Goal: Task Accomplishment & Management: Manage account settings

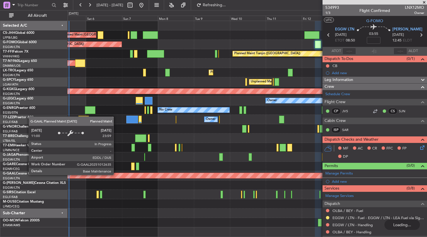
scroll to position [55, 0]
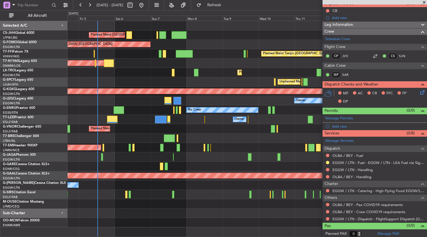
click at [159, 74] on div "Planned Maint Dusseldorf" at bounding box center [248, 72] width 360 height 9
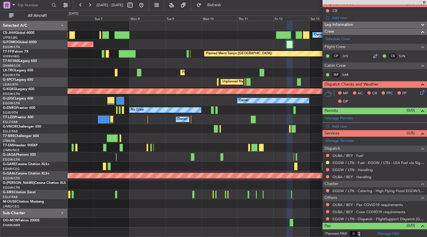
click at [127, 86] on div "Owner Planned Maint Paris (Le Bourget) Planned Maint Paris (Le Bourget) Planned…" at bounding box center [248, 124] width 360 height 206
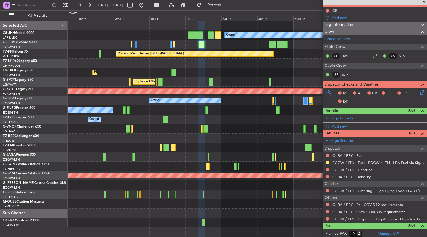
click at [215, 60] on div "Planned Maint Paris (Le Bourget) Owner Planned Maint Paris (Le Bourget) Planned…" at bounding box center [248, 124] width 360 height 206
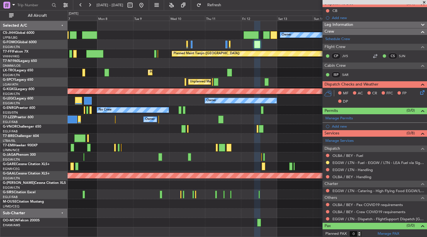
click at [192, 33] on div "Planned Maint Paris (Le Bourget) Owner Planned Maint Paris (Le Bourget) Planned…" at bounding box center [248, 124] width 360 height 206
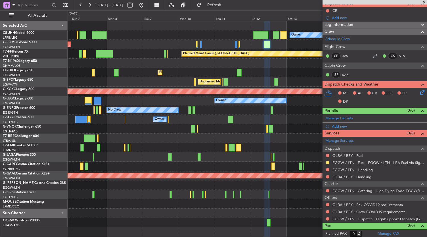
click at [169, 32] on div "Planned Maint Paris (Le Bourget) Owner Planned Maint Paris (Le Bourget) Planned…" at bounding box center [248, 124] width 360 height 206
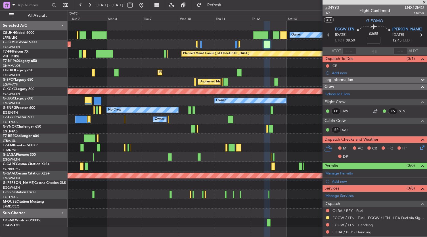
click at [334, 5] on span "534993" at bounding box center [333, 8] width 14 height 6
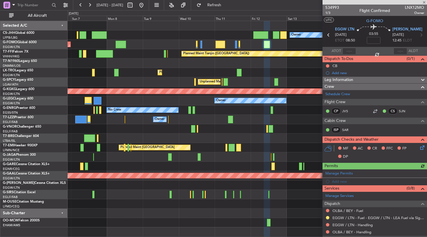
click at [247, 118] on div "Owner" at bounding box center [248, 119] width 360 height 9
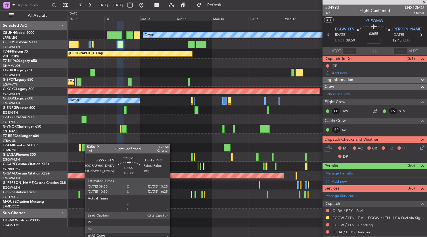
click at [88, 144] on div "Planned Maint [GEOGRAPHIC_DATA]" at bounding box center [248, 147] width 360 height 9
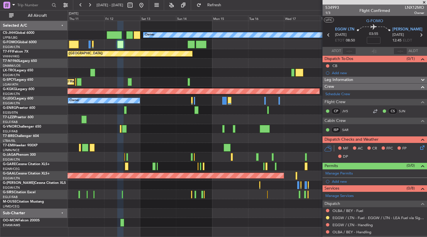
click at [166, 149] on div "Planned Maint Paris (Le Bourget) Owner Planned Maint Tianjin (Binhai) Planned M…" at bounding box center [248, 124] width 360 height 206
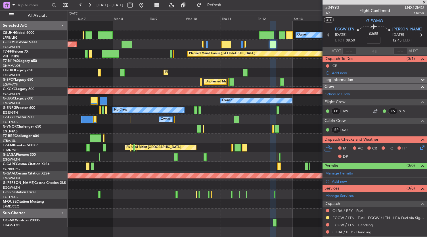
click at [274, 180] on div "Planned Maint [GEOGRAPHIC_DATA] ([GEOGRAPHIC_DATA]) Owner Planned Maint [GEOGRA…" at bounding box center [248, 124] width 360 height 206
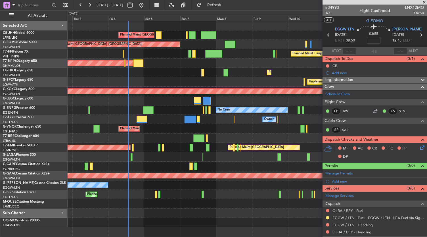
click at [228, 206] on div at bounding box center [248, 203] width 360 height 9
click at [252, 138] on div at bounding box center [248, 138] width 360 height 9
click at [232, 223] on div at bounding box center [248, 222] width 360 height 9
click at [282, 88] on div "Owner Planned Maint [GEOGRAPHIC_DATA] ([GEOGRAPHIC_DATA]) Planned Maint [GEOGRA…" at bounding box center [248, 124] width 360 height 206
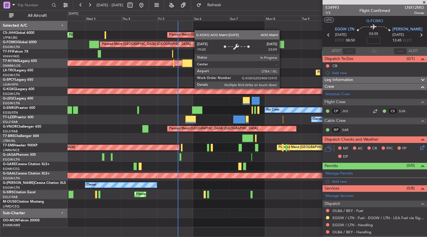
click at [153, 107] on div "Planned Maint Paris (Le Bourget) Planned Maint London (Luton) Owner Planned Mai…" at bounding box center [248, 124] width 360 height 206
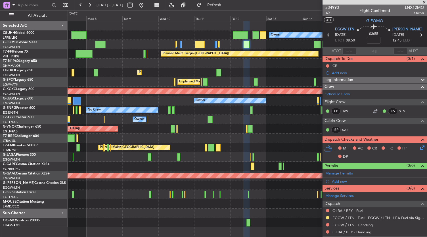
click at [86, 66] on div "Owner Planned Maint Paris (Le Bourget) Planned Maint Paris (Le Bourget) Planned…" at bounding box center [248, 124] width 360 height 206
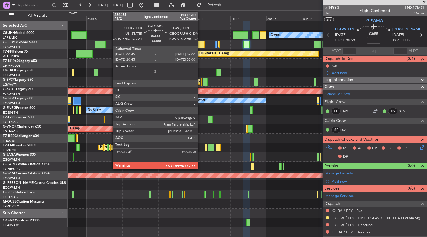
click at [201, 43] on div at bounding box center [199, 45] width 9 height 8
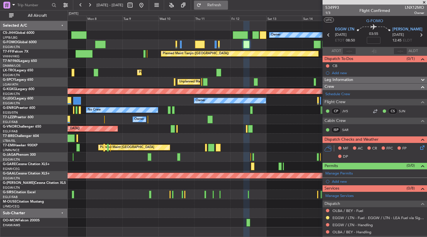
click at [228, 8] on button "Refresh" at bounding box center [211, 5] width 34 height 9
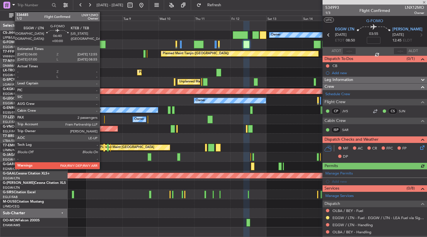
click at [103, 45] on div at bounding box center [100, 45] width 11 height 8
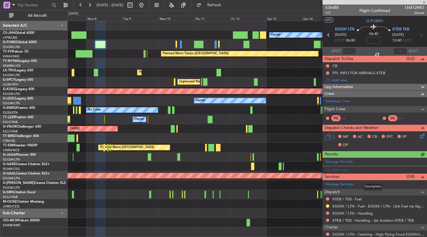
scroll to position [40, 0]
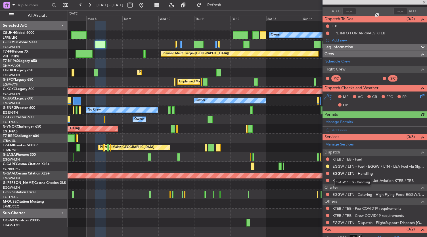
click at [348, 171] on link "EGGW / LTN - Handling" at bounding box center [353, 173] width 40 height 5
click at [226, 5] on span "Refresh" at bounding box center [215, 5] width 24 height 4
click at [346, 161] on mat-tooltip-component "KTEB / TEB - Fuel" at bounding box center [347, 168] width 35 height 15
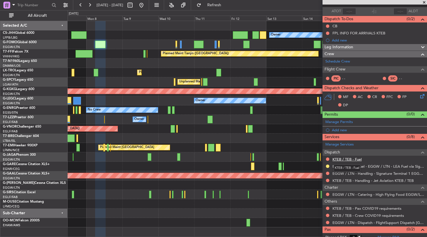
click at [351, 158] on link "KTEB / TEB - Fuel" at bounding box center [347, 159] width 29 height 5
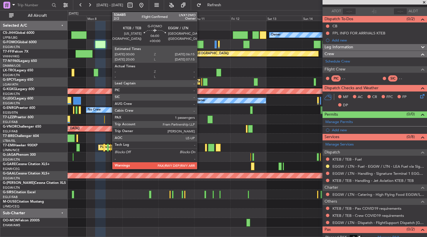
click at [199, 43] on div at bounding box center [198, 45] width 9 height 8
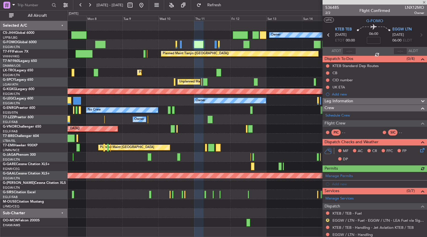
scroll to position [65, 0]
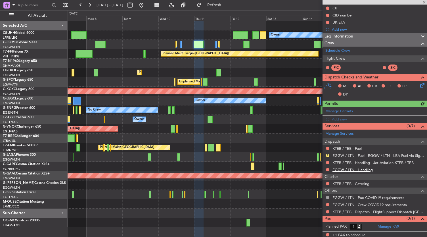
click at [344, 170] on link "EGGW / LTN - Handling" at bounding box center [353, 169] width 40 height 5
click at [343, 147] on link "KTEB / TEB - Fuel" at bounding box center [347, 148] width 29 height 5
click at [247, 72] on div "Planned Maint Dusseldorf" at bounding box center [248, 72] width 360 height 9
click at [224, 4] on span "Refresh" at bounding box center [215, 5] width 24 height 4
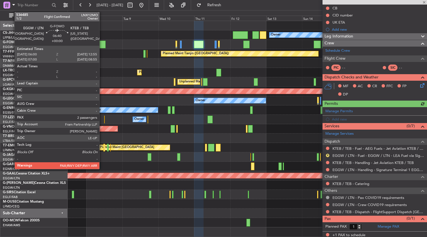
click at [103, 45] on div at bounding box center [100, 45] width 11 height 8
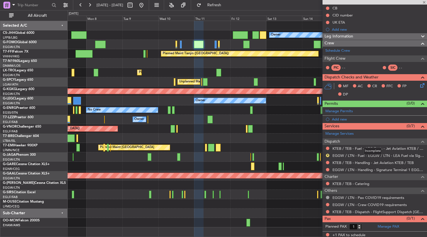
type input "2"
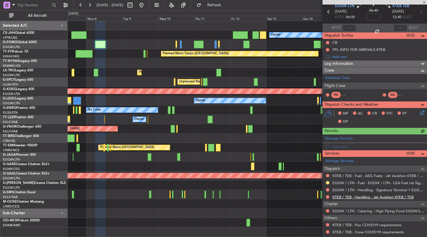
scroll to position [51, 0]
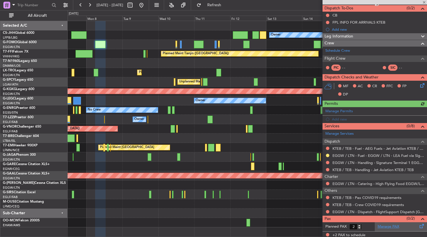
click at [389, 224] on link "Manage PAX" at bounding box center [389, 227] width 22 height 6
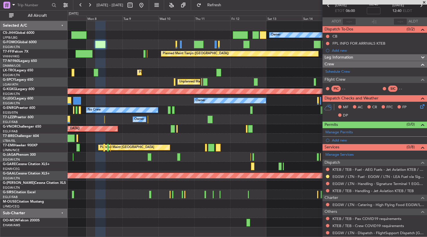
scroll to position [18, 0]
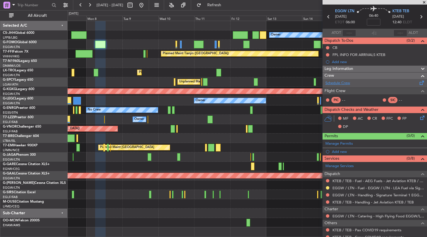
click at [340, 83] on link "Schedule Crew" at bounding box center [338, 83] width 25 height 6
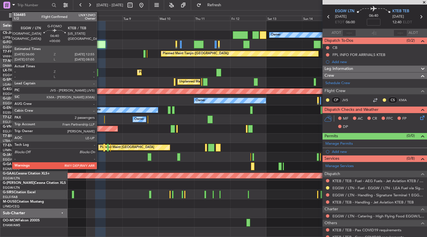
click at [100, 46] on div at bounding box center [100, 45] width 11 height 8
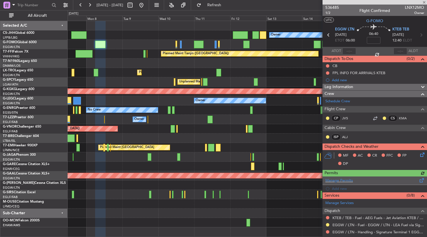
scroll to position [88, 0]
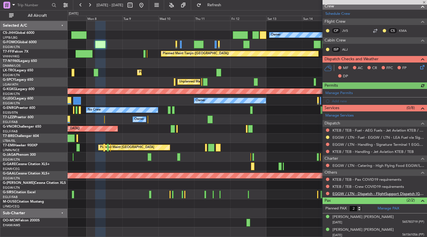
click at [352, 192] on link "EGGW / LTN - Dispatch - FlightSupport Dispatch [GEOGRAPHIC_DATA]" at bounding box center [379, 193] width 92 height 5
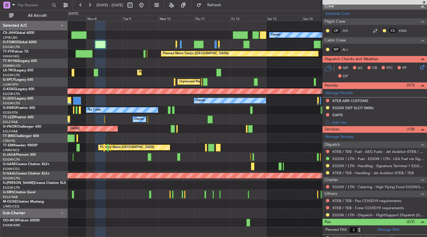
click at [186, 218] on div at bounding box center [248, 222] width 360 height 9
click at [234, 197] on div at bounding box center [248, 194] width 360 height 9
click at [164, 216] on div at bounding box center [248, 213] width 360 height 9
click at [205, 202] on div at bounding box center [248, 203] width 360 height 9
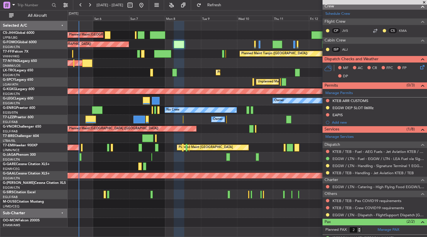
click at [199, 207] on div "Planned Maint [GEOGRAPHIC_DATA] ([GEOGRAPHIC_DATA]) Owner Planned Maint [GEOGRA…" at bounding box center [248, 124] width 360 height 206
click at [194, 217] on div at bounding box center [248, 213] width 360 height 9
click at [186, 217] on div at bounding box center [248, 213] width 360 height 9
click at [185, 213] on div at bounding box center [248, 213] width 360 height 9
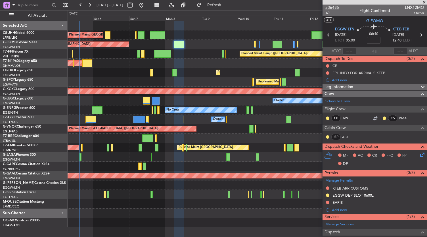
click at [332, 7] on span "536485" at bounding box center [333, 8] width 14 height 6
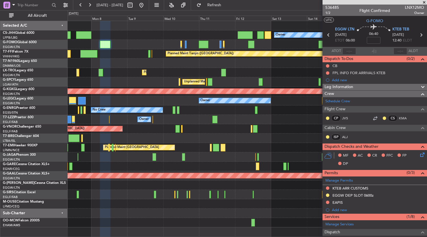
click at [125, 59] on div "Planned Maint [GEOGRAPHIC_DATA] ([GEOGRAPHIC_DATA])" at bounding box center [248, 63] width 360 height 9
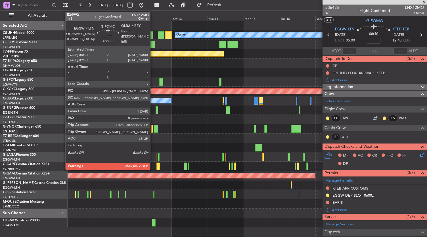
click at [153, 44] on div at bounding box center [152, 45] width 6 height 8
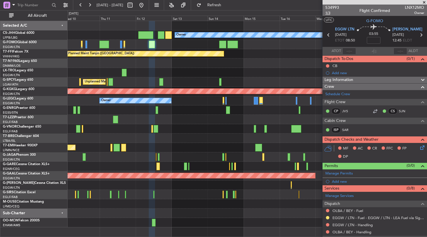
click at [330, 13] on span "1/3" at bounding box center [333, 13] width 14 height 5
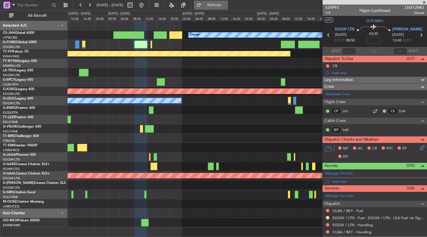
drag, startPoint x: 185, startPoint y: 74, endPoint x: 228, endPoint y: 6, distance: 80.5
click at [226, 6] on span "Refresh" at bounding box center [215, 5] width 24 height 4
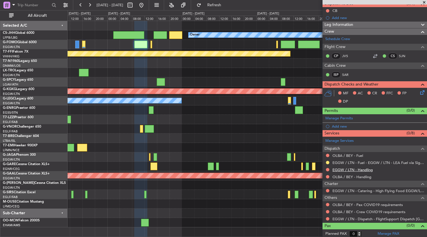
click at [349, 169] on link "EGGW / LTN - Handling" at bounding box center [353, 169] width 40 height 5
click at [358, 169] on link "EGGW / LTN - Handling" at bounding box center [353, 169] width 40 height 5
click at [359, 176] on link "OLBA / BEY - Handling" at bounding box center [352, 176] width 39 height 5
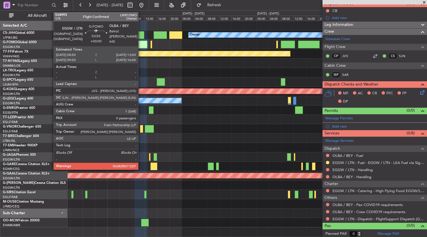
click at [141, 45] on div at bounding box center [140, 45] width 13 height 8
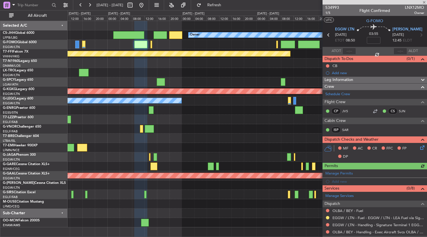
scroll to position [39, 0]
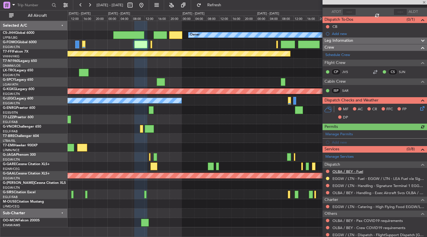
click at [351, 171] on link "OLBA / BEY - Fuel" at bounding box center [348, 171] width 31 height 5
click at [225, 3] on span "Refresh" at bounding box center [215, 5] width 24 height 4
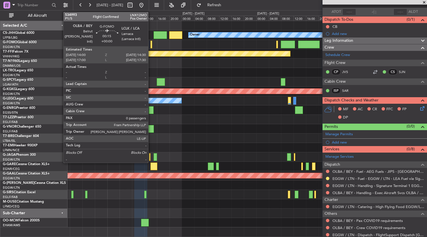
click at [151, 44] on div at bounding box center [152, 45] width 2 height 8
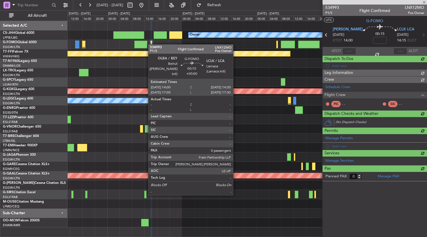
scroll to position [0, 0]
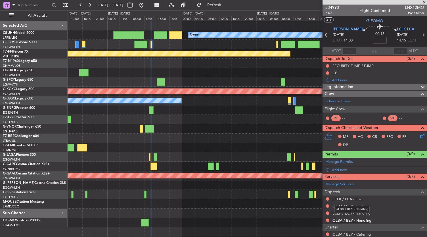
click at [352, 220] on link "OLBA / BEY - Handling" at bounding box center [352, 220] width 39 height 5
click at [361, 214] on mat-tooltip-component "OLBA / BEY - Handling" at bounding box center [352, 209] width 43 height 15
click at [343, 210] on mat-tooltip-component "Not Requested" at bounding box center [328, 214] width 32 height 15
click at [354, 204] on link "OLBA / BEY - Fuel" at bounding box center [348, 206] width 31 height 5
click at [344, 197] on link "LCLK / LCA - Fuel" at bounding box center [348, 199] width 30 height 5
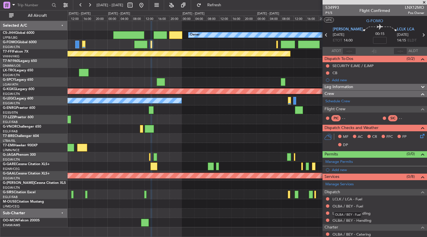
click at [355, 213] on div "OLBA / BEY - Fuel" at bounding box center [348, 214] width 28 height 7
click at [370, 213] on link "LCLK / LCA - Handling" at bounding box center [352, 213] width 38 height 5
click at [225, 3] on span "Refresh" at bounding box center [215, 5] width 24 height 4
click at [217, 119] on div at bounding box center [248, 119] width 360 height 9
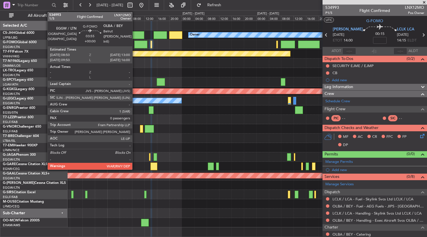
click at [136, 45] on div at bounding box center [140, 45] width 13 height 8
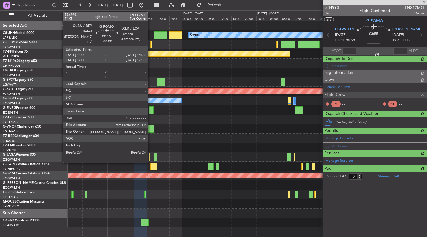
click at [151, 46] on div at bounding box center [152, 45] width 2 height 8
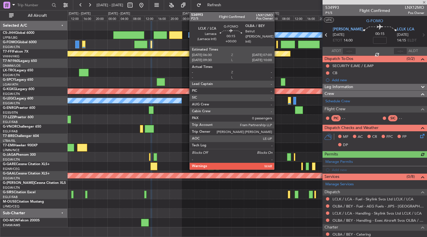
click at [277, 44] on div at bounding box center [277, 45] width 2 height 8
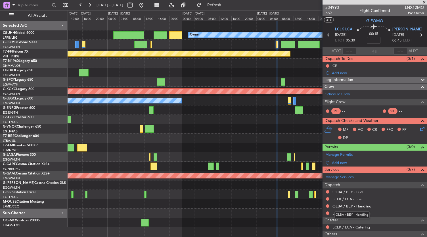
click at [352, 204] on link "OLBA / BEY - Handling" at bounding box center [352, 206] width 39 height 5
click at [351, 212] on link "LCLK / LCA - Handling" at bounding box center [352, 213] width 38 height 5
click at [354, 199] on div "OLBA / BEY - Fuel" at bounding box center [348, 200] width 28 height 7
click at [348, 191] on link "OLBA / BEY - Fuel" at bounding box center [348, 192] width 31 height 5
click at [339, 197] on link "LCLK / LCA - Fuel" at bounding box center [348, 199] width 30 height 5
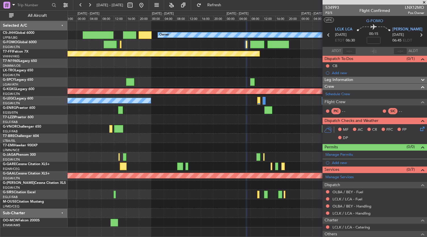
click at [204, 135] on div at bounding box center [248, 138] width 360 height 9
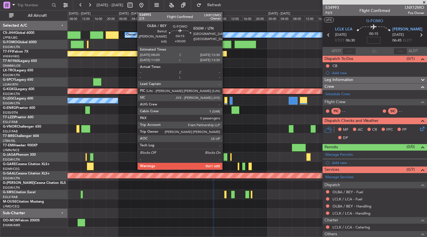
click at [225, 45] on div at bounding box center [224, 45] width 14 height 8
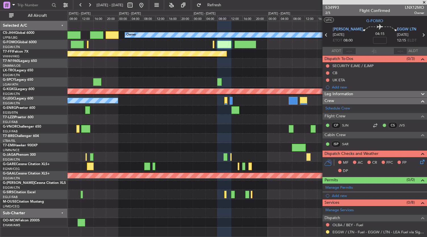
click at [195, 64] on div at bounding box center [248, 63] width 360 height 9
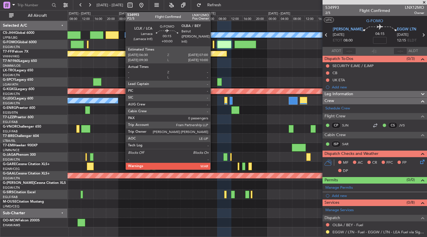
click at [213, 45] on div at bounding box center [214, 45] width 2 height 8
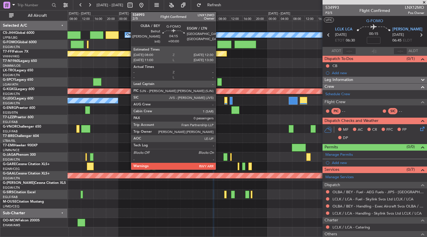
click at [219, 46] on div at bounding box center [224, 45] width 14 height 8
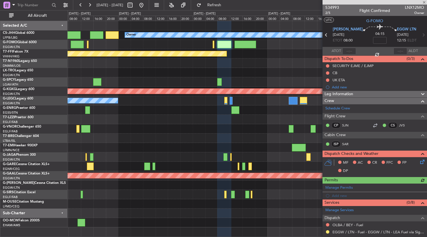
scroll to position [69, 0]
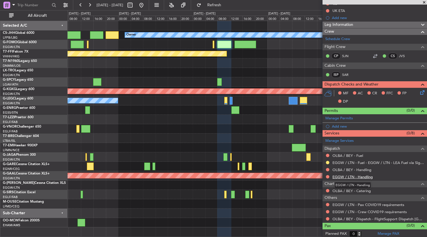
click at [340, 177] on link "EGGW / LTN - Handling" at bounding box center [353, 176] width 40 height 5
click at [148, 124] on div at bounding box center [248, 128] width 360 height 9
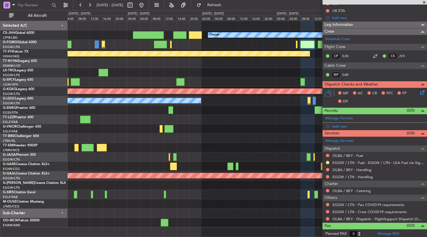
click at [237, 136] on div "Planned Maint [GEOGRAPHIC_DATA] ([GEOGRAPHIC_DATA]) Owner Planned Maint Tianjin…" at bounding box center [248, 124] width 360 height 206
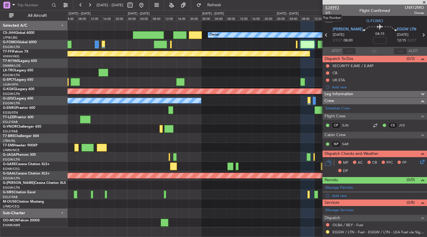
click at [336, 8] on span "534993" at bounding box center [333, 8] width 14 height 6
click at [204, 146] on div "Planned Maint [GEOGRAPHIC_DATA]" at bounding box center [248, 147] width 360 height 9
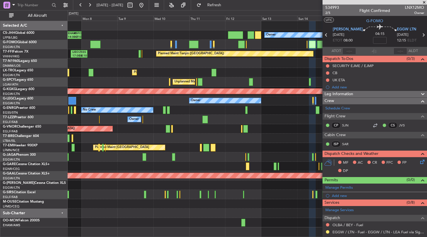
click at [404, 176] on fb-app "[DATE] - [DATE] Refresh Quick Links All Aircraft Owner Planned Maint [GEOGRAPHI…" at bounding box center [213, 120] width 427 height 233
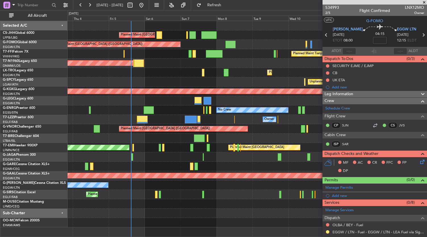
click at [171, 111] on div "No Crew" at bounding box center [248, 109] width 360 height 9
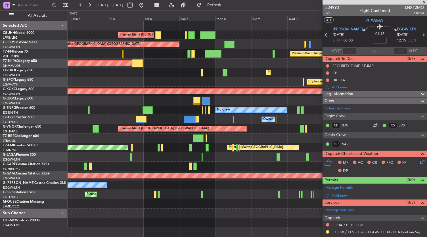
click at [176, 116] on div "Owner" at bounding box center [248, 119] width 360 height 9
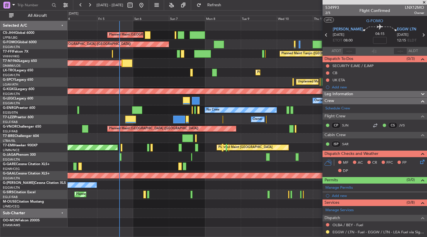
click at [164, 119] on div "Owner" at bounding box center [248, 119] width 360 height 9
click at [190, 213] on div at bounding box center [248, 213] width 360 height 9
click at [176, 214] on div at bounding box center [248, 213] width 360 height 9
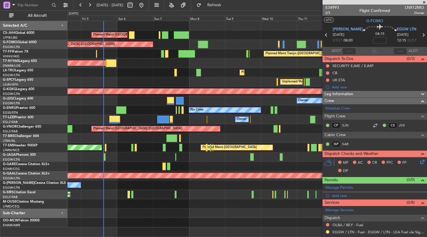
click at [227, 54] on div "Planned Maint Tianjin ([GEOGRAPHIC_DATA])" at bounding box center [248, 53] width 360 height 9
click at [197, 158] on div at bounding box center [248, 156] width 360 height 9
click at [224, 74] on div "Planned Maint Dusseldorf" at bounding box center [248, 72] width 360 height 9
click at [225, 68] on div "Planned Maint Dusseldorf" at bounding box center [248, 72] width 360 height 9
click at [220, 82] on div "Unplanned Maint [GEOGRAPHIC_DATA] ([PERSON_NAME] Intl)" at bounding box center [248, 81] width 360 height 9
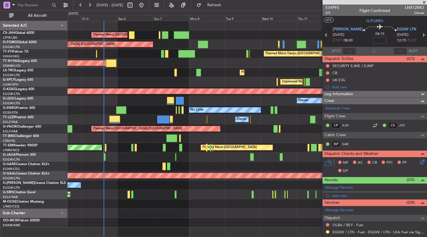
click at [196, 219] on div at bounding box center [248, 222] width 360 height 9
click at [199, 216] on div at bounding box center [248, 213] width 360 height 9
click at [214, 212] on div at bounding box center [248, 213] width 360 height 9
click at [201, 214] on div at bounding box center [248, 213] width 360 height 9
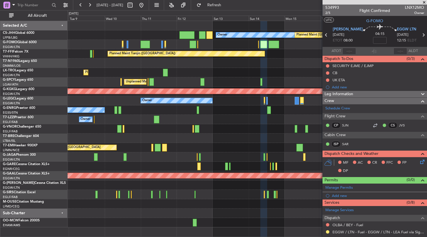
click at [178, 72] on div "Owner Planned Maint [GEOGRAPHIC_DATA] ([GEOGRAPHIC_DATA]) Planned Maint [GEOGRA…" at bounding box center [248, 124] width 360 height 206
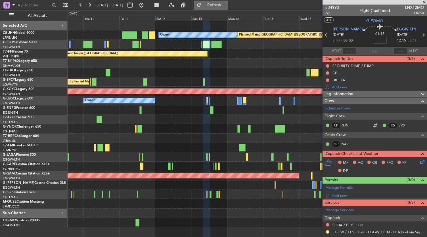
click at [226, 5] on span "Refresh" at bounding box center [215, 5] width 24 height 4
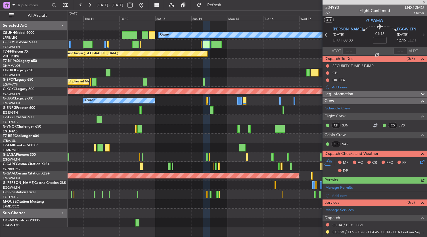
scroll to position [69, 0]
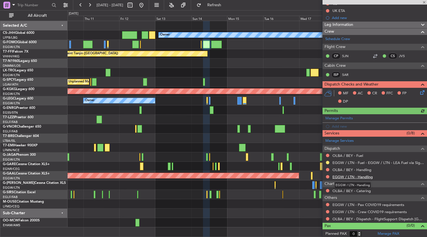
click at [346, 176] on link "EGGW / LTN - Handling" at bounding box center [353, 176] width 40 height 5
click at [346, 170] on link "OLBA / BEY - Handling" at bounding box center [352, 169] width 39 height 5
click at [347, 155] on link "OLBA / BEY - Fuel" at bounding box center [348, 155] width 31 height 5
click at [228, 1] on button "Refresh" at bounding box center [211, 5] width 34 height 9
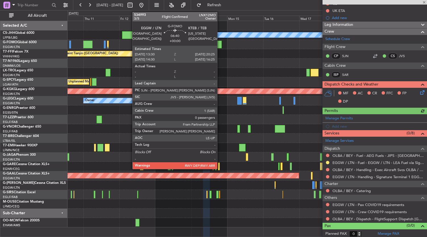
click at [220, 45] on div at bounding box center [216, 45] width 11 height 8
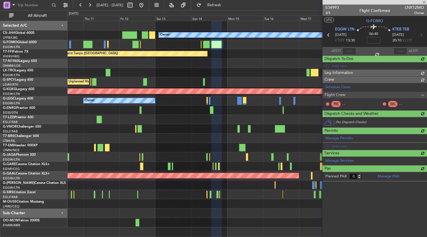
scroll to position [0, 0]
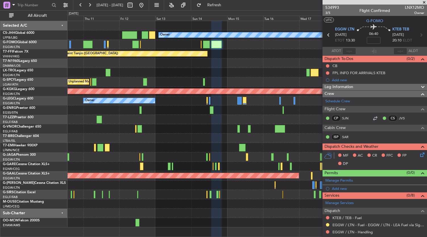
click at [191, 127] on div "Planned Maint [GEOGRAPHIC_DATA] ([GEOGRAPHIC_DATA])" at bounding box center [248, 128] width 360 height 9
click at [260, 65] on div at bounding box center [248, 63] width 360 height 9
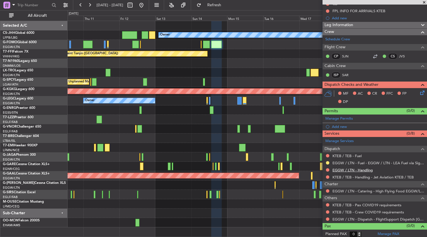
click at [352, 169] on link "EGGW / LTN - Handling" at bounding box center [353, 170] width 40 height 5
click at [349, 155] on link "KTEB / TEB - Fuel" at bounding box center [347, 155] width 29 height 5
click at [240, 59] on div at bounding box center [248, 63] width 360 height 9
click at [243, 55] on div "Planned Maint Tianjin ([GEOGRAPHIC_DATA])" at bounding box center [248, 53] width 360 height 9
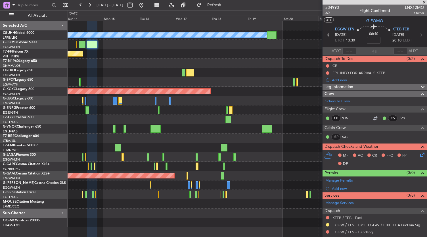
click at [164, 59] on div at bounding box center [248, 63] width 360 height 9
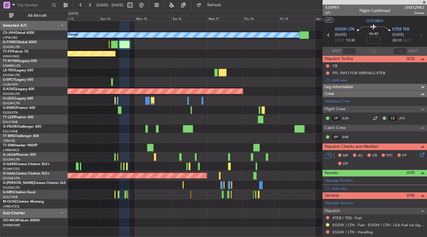
click at [335, 78] on fb-app "[DATE] - [DATE] Refresh Quick Links All Aircraft Planned Maint [GEOGRAPHIC_DATA…" at bounding box center [213, 120] width 427 height 233
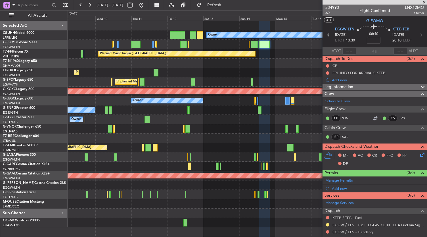
click at [247, 68] on div "Planned Maint [GEOGRAPHIC_DATA] ([GEOGRAPHIC_DATA]) Owner Planned Maint [GEOGRA…" at bounding box center [248, 124] width 360 height 206
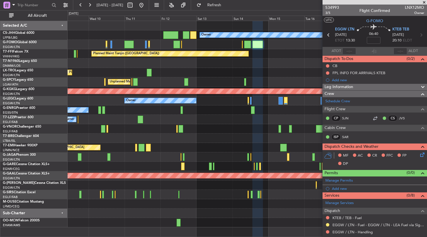
click at [227, 67] on div at bounding box center [248, 63] width 360 height 9
click at [236, 69] on div "Planned Maint Dusseldorf" at bounding box center [248, 72] width 360 height 9
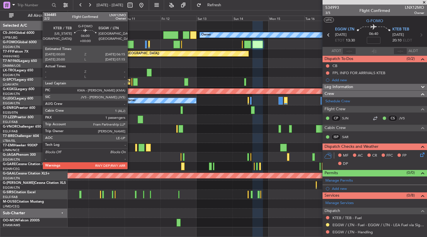
click at [130, 45] on div at bounding box center [128, 45] width 9 height 8
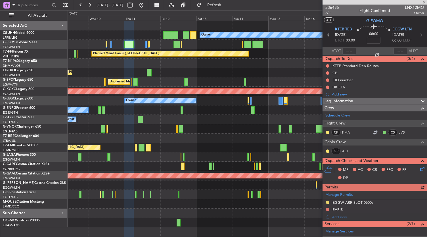
scroll to position [103, 0]
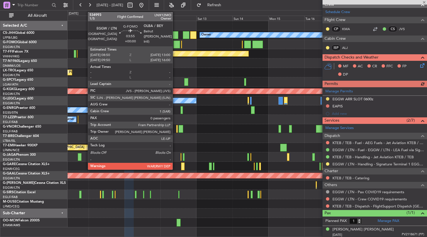
click at [176, 41] on div at bounding box center [177, 45] width 6 height 8
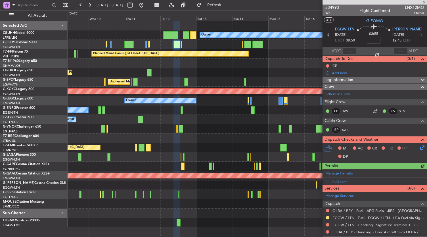
scroll to position [55, 0]
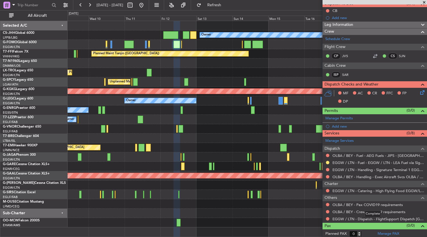
click at [363, 219] on mat-tooltip-component "Complete" at bounding box center [373, 213] width 24 height 15
click at [349, 219] on link "EGGW / LTN - Dispatch - FlightSupport Dispatch [GEOGRAPHIC_DATA]" at bounding box center [379, 219] width 92 height 5
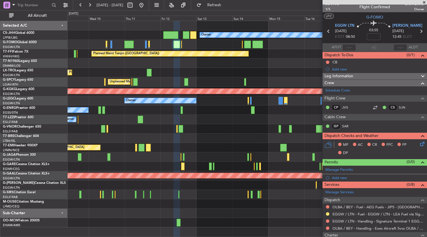
scroll to position [3, 0]
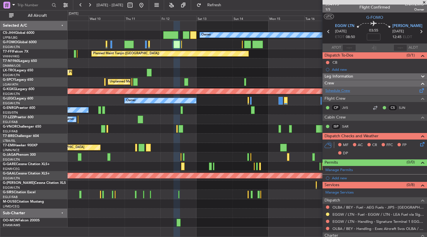
click at [339, 91] on link "Schedule Crew" at bounding box center [338, 91] width 25 height 6
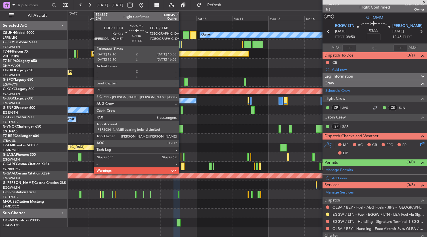
click at [182, 128] on div at bounding box center [181, 129] width 5 height 8
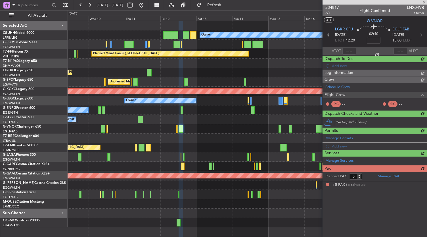
scroll to position [0, 0]
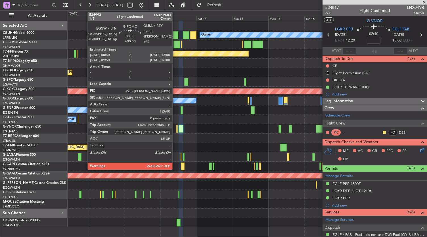
click at [175, 44] on div at bounding box center [177, 45] width 6 height 8
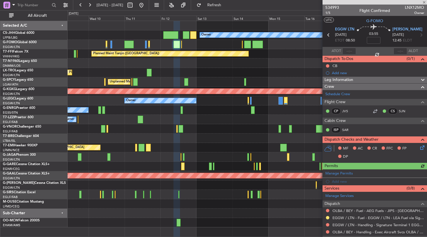
scroll to position [55, 0]
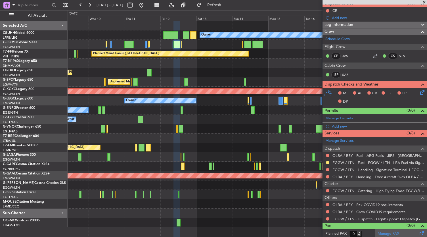
click at [384, 234] on link "Manage PAX" at bounding box center [389, 234] width 22 height 6
click at [367, 219] on link "EGGW / LTN - Dispatch - FlightSupport Dispatch [GEOGRAPHIC_DATA]" at bounding box center [379, 219] width 92 height 5
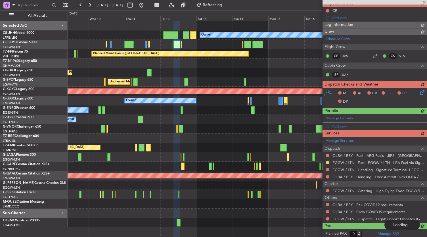
type input "1"
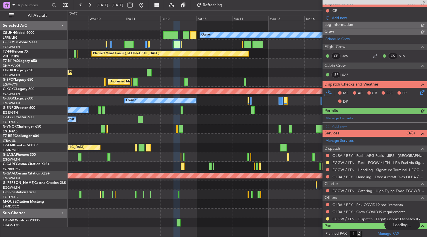
click at [222, 117] on div "Owner" at bounding box center [248, 119] width 360 height 9
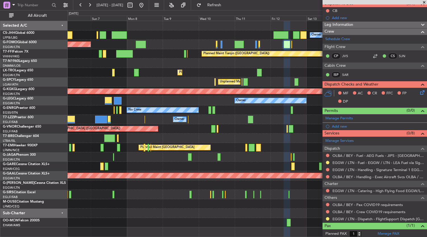
click at [335, 77] on fb-app "[DATE] - [DATE] Refresh Quick Links All Aircraft Planned Maint [GEOGRAPHIC_DATA…" at bounding box center [213, 120] width 427 height 233
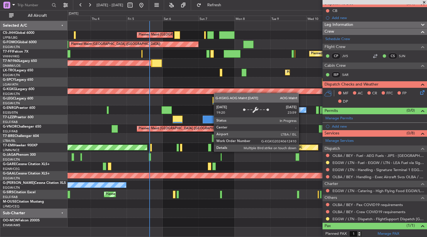
click at [161, 81] on div "Unplanned Maint [GEOGRAPHIC_DATA] ([PERSON_NAME] Intl) Cleaning [GEOGRAPHIC_DAT…" at bounding box center [248, 81] width 360 height 9
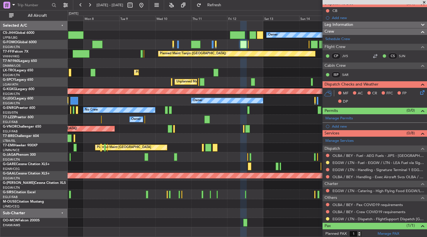
click at [139, 73] on div "Planned Maint Dusseldorf" at bounding box center [248, 72] width 360 height 9
click at [152, 210] on div at bounding box center [248, 213] width 360 height 9
click at [124, 217] on div at bounding box center [248, 213] width 360 height 9
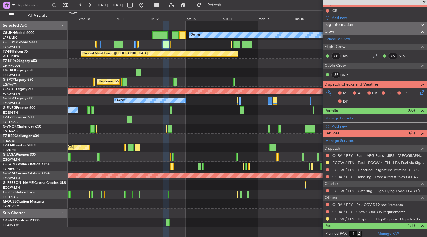
click at [203, 127] on div "Planned Maint [GEOGRAPHIC_DATA] ([GEOGRAPHIC_DATA]) Owner Planned Maint Tianjin…" at bounding box center [248, 124] width 360 height 206
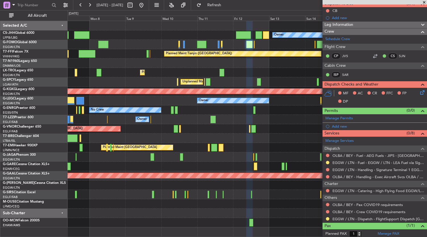
click at [286, 143] on div "Planned Maint [GEOGRAPHIC_DATA] ([GEOGRAPHIC_DATA]) Owner Planned Maint [GEOGRA…" at bounding box center [248, 124] width 360 height 206
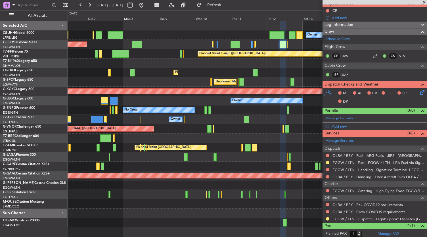
click at [229, 89] on div "Planned Maint [GEOGRAPHIC_DATA] ([GEOGRAPHIC_DATA]) Owner Planned Maint [GEOGRA…" at bounding box center [248, 124] width 360 height 206
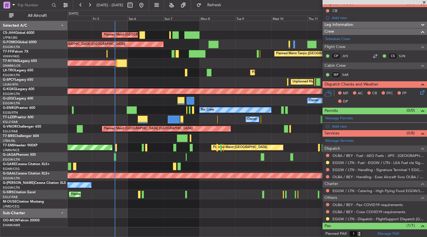
click at [158, 75] on div "Planned Maint Dusseldorf" at bounding box center [248, 72] width 360 height 9
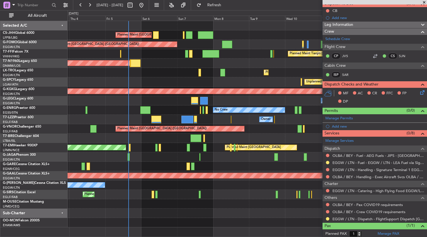
click at [163, 105] on div "Owner Planned Maint [GEOGRAPHIC_DATA] ([GEOGRAPHIC_DATA]) Planned Maint [GEOGRA…" at bounding box center [248, 124] width 360 height 206
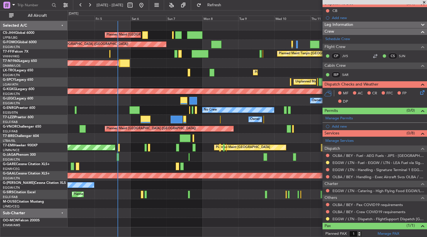
click at [218, 165] on div at bounding box center [248, 166] width 360 height 9
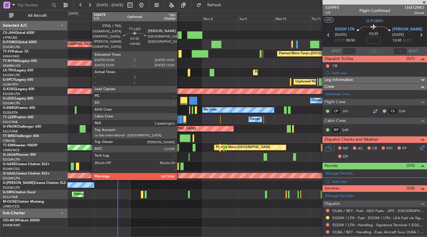
scroll to position [55, 0]
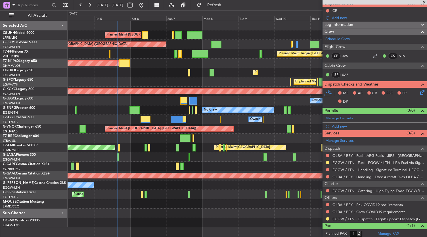
click at [154, 62] on div "Planned Maint [GEOGRAPHIC_DATA] ([GEOGRAPHIC_DATA])" at bounding box center [248, 63] width 360 height 9
click at [175, 119] on div at bounding box center [177, 120] width 12 height 8
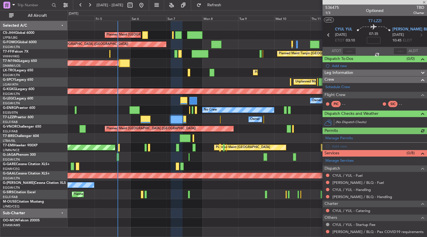
scroll to position [34, 0]
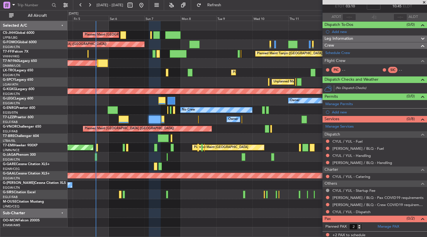
click at [145, 105] on div "No Crew" at bounding box center [248, 109] width 360 height 9
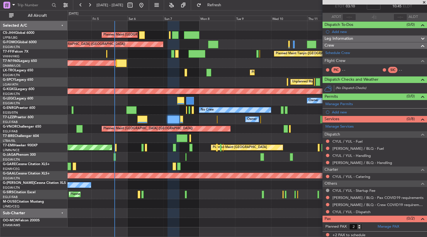
click at [219, 137] on div at bounding box center [248, 138] width 360 height 9
click at [154, 107] on div "No Crew" at bounding box center [248, 109] width 360 height 9
click at [167, 114] on div "No Crew" at bounding box center [248, 109] width 360 height 9
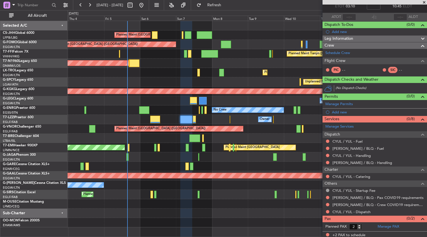
click at [213, 100] on div "Owner" at bounding box center [248, 100] width 360 height 9
click at [163, 107] on div "No Crew" at bounding box center [248, 109] width 360 height 9
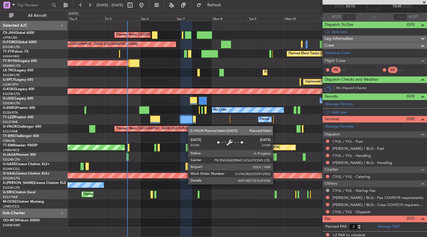
click at [219, 130] on div "Owner Planned Maint [GEOGRAPHIC_DATA] ([GEOGRAPHIC_DATA]) Planned Maint [GEOGRA…" at bounding box center [248, 124] width 360 height 206
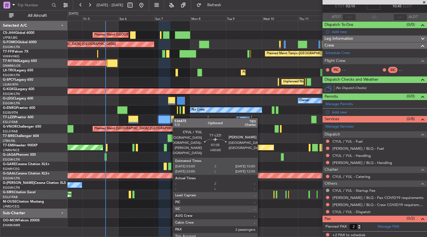
click at [160, 116] on div "Owner" at bounding box center [248, 119] width 360 height 9
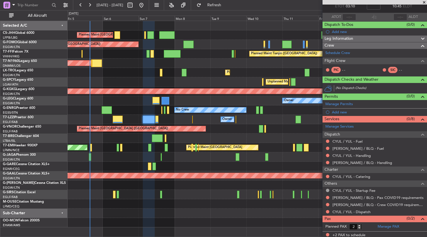
click at [200, 76] on div "Planned Maint Dusseldorf" at bounding box center [248, 72] width 360 height 9
click at [202, 63] on div "Planned Maint [GEOGRAPHIC_DATA] ([GEOGRAPHIC_DATA])" at bounding box center [248, 63] width 360 height 9
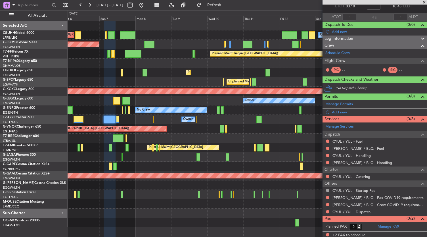
click at [257, 205] on div at bounding box center [248, 203] width 360 height 9
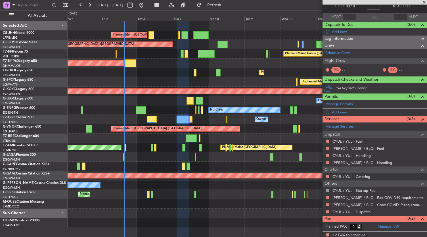
click at [152, 207] on div at bounding box center [248, 203] width 360 height 9
click at [161, 64] on div "Planned Maint [GEOGRAPHIC_DATA] ([GEOGRAPHIC_DATA])" at bounding box center [248, 63] width 360 height 9
click at [246, 210] on div at bounding box center [248, 213] width 360 height 9
click at [240, 209] on div at bounding box center [248, 213] width 360 height 9
click at [214, 201] on div at bounding box center [248, 203] width 360 height 9
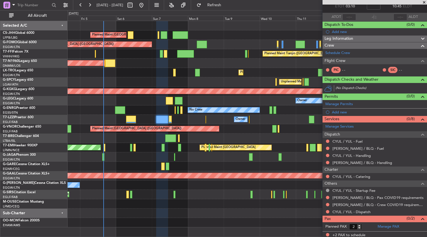
click at [214, 210] on div at bounding box center [248, 213] width 360 height 9
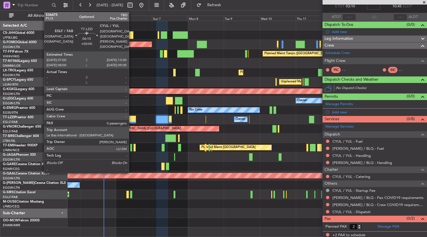
click at [132, 117] on div at bounding box center [131, 120] width 10 height 8
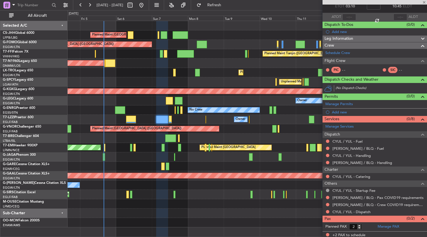
click at [132, 117] on div at bounding box center [131, 120] width 10 height 8
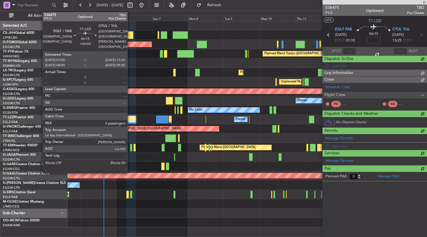
scroll to position [0, 0]
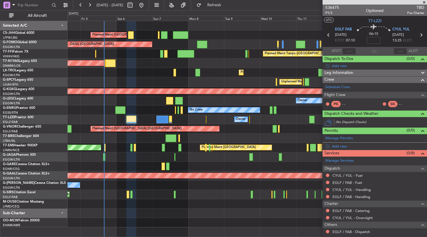
click at [74, 108] on div "Owner Planned Maint Paris (Le Bourget) Planned Maint London (Luton) Planned Mai…" at bounding box center [248, 124] width 360 height 206
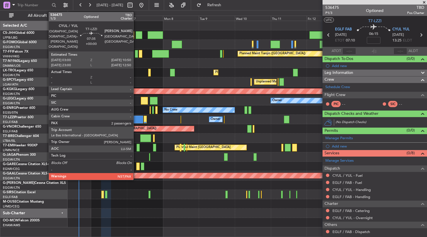
click at [136, 120] on div at bounding box center [137, 120] width 12 height 8
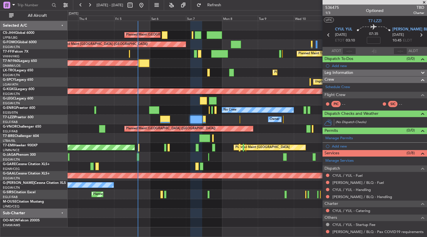
click at [125, 199] on div "Planned Maint Paris (Le Bourget) Owner Planned Maint London (Luton) Planned Mai…" at bounding box center [248, 124] width 360 height 206
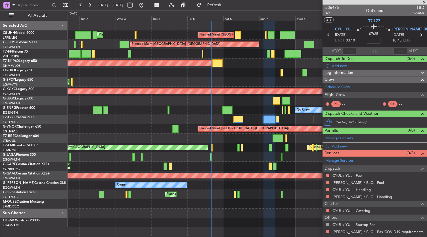
click at [170, 215] on div "Planned Maint Paris (Le Bourget) Planned Maint London (Luton) Owner Planned Mai…" at bounding box center [248, 124] width 360 height 206
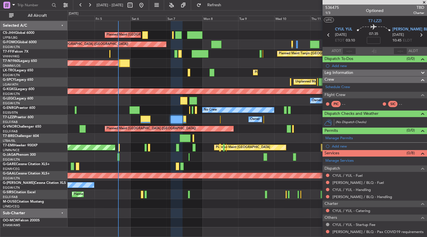
click at [158, 168] on div "Planned Maint Paris (Le Bourget) Owner Planned Maint London (Luton) Planned Mai…" at bounding box center [248, 124] width 360 height 206
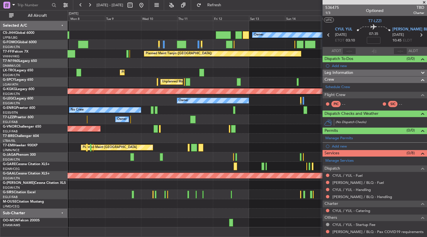
click at [138, 207] on div "Owner Planned Maint Paris (Le Bourget) Planned Maint Paris (Le Bourget) Planned…" at bounding box center [248, 124] width 360 height 206
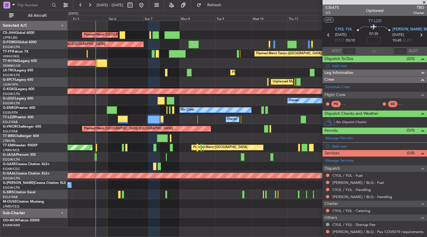
click at [225, 184] on div "Owner Planned Maint Paris (Le Bourget) Planned Maint London (Luton) Planned Mai…" at bounding box center [248, 124] width 360 height 206
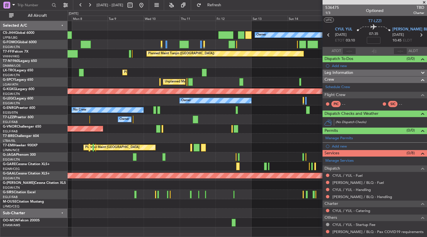
click at [115, 165] on div at bounding box center [248, 166] width 360 height 9
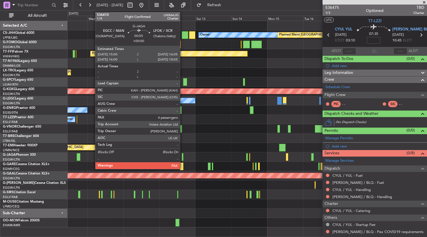
click at [183, 157] on div at bounding box center [183, 157] width 2 height 8
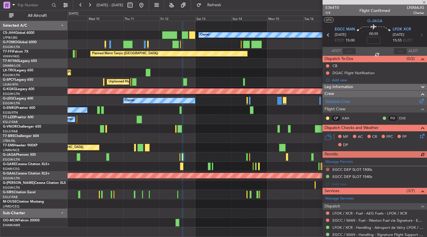
click at [341, 102] on link "Schedule Crew" at bounding box center [338, 102] width 25 height 6
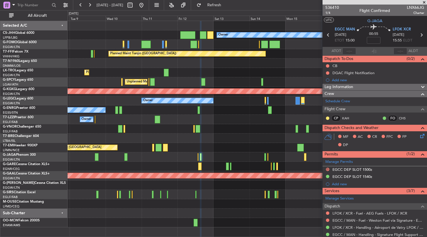
click at [244, 145] on div "Planned Maint [GEOGRAPHIC_DATA] ([GEOGRAPHIC_DATA]) Owner Planned Maint [GEOGRA…" at bounding box center [248, 124] width 360 height 206
click at [347, 101] on link "Schedule Crew" at bounding box center [338, 102] width 25 height 6
click at [219, 223] on div at bounding box center [248, 222] width 360 height 9
click at [235, 129] on div "Planned Maint [GEOGRAPHIC_DATA] ([GEOGRAPHIC_DATA])" at bounding box center [248, 128] width 360 height 9
click at [180, 142] on div at bounding box center [248, 138] width 360 height 9
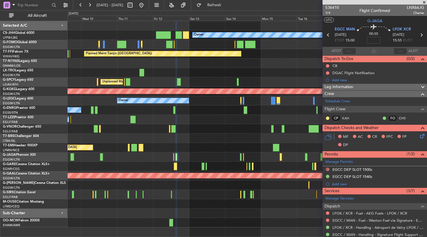
click at [215, 137] on div at bounding box center [248, 138] width 360 height 9
click at [217, 211] on div at bounding box center [248, 213] width 360 height 9
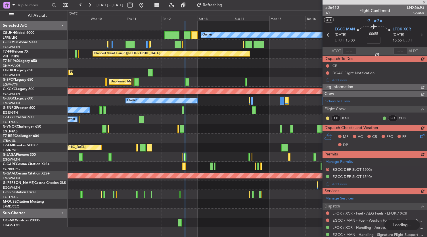
click at [221, 147] on div "Planned Maint [GEOGRAPHIC_DATA] ([GEOGRAPHIC_DATA]) Owner Planned Maint [GEOGRA…" at bounding box center [248, 124] width 360 height 206
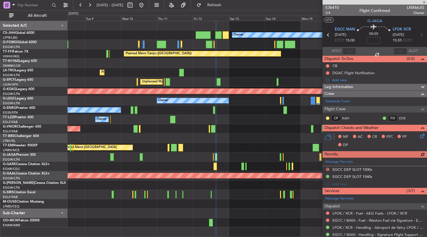
click at [224, 74] on div "Planned Maint Paris (Le Bourget) Owner Planned Maint Paris (Le Bourget) Planned…" at bounding box center [248, 124] width 360 height 206
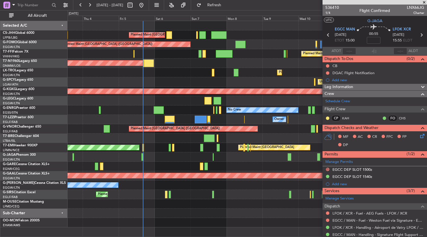
click at [181, 101] on div "Owner Owner" at bounding box center [248, 100] width 360 height 9
click at [186, 104] on div "Owner Owner" at bounding box center [248, 100] width 360 height 9
click at [197, 229] on div "Owner Planned Maint Paris (Le Bourget) Planned Maint London (Luton) Planned Mai…" at bounding box center [248, 129] width 360 height 217
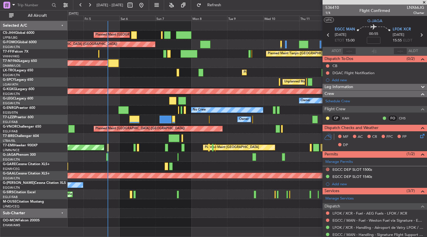
click at [184, 222] on div at bounding box center [248, 222] width 360 height 9
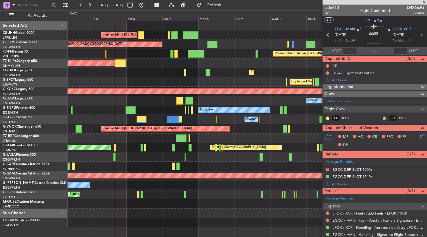
click at [226, 160] on div "Owner Planned Maint Paris (Le Bourget) Planned Maint London (Luton) Planned Mai…" at bounding box center [248, 124] width 360 height 206
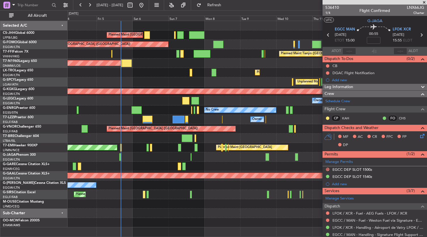
click at [160, 225] on div at bounding box center [248, 222] width 360 height 9
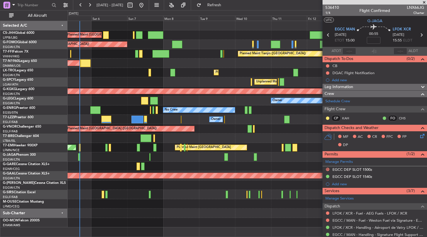
click at [169, 216] on div at bounding box center [248, 213] width 360 height 9
click at [209, 127] on div "Planned Maint [GEOGRAPHIC_DATA] ([GEOGRAPHIC_DATA])" at bounding box center [248, 128] width 360 height 9
click at [196, 131] on div "Planned Maint [GEOGRAPHIC_DATA] ([GEOGRAPHIC_DATA])" at bounding box center [248, 128] width 360 height 9
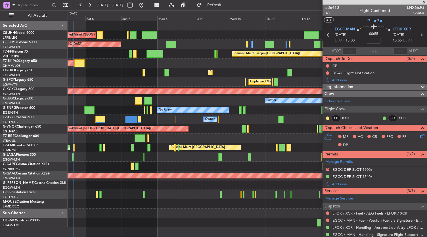
click at [115, 64] on div "Planned Maint [GEOGRAPHIC_DATA] ([GEOGRAPHIC_DATA])" at bounding box center [248, 63] width 360 height 9
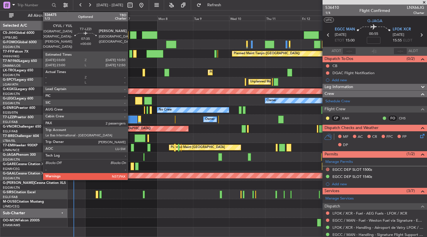
click at [131, 117] on div at bounding box center [132, 120] width 12 height 8
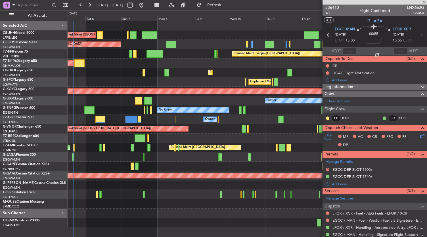
type input "2"
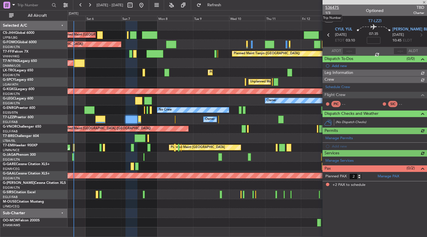
click at [332, 8] on span "536475" at bounding box center [333, 8] width 14 height 6
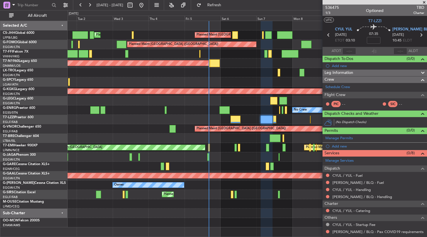
click at [232, 144] on div "Planned Maint Zurich Planned Maint Zurich" at bounding box center [248, 147] width 360 height 9
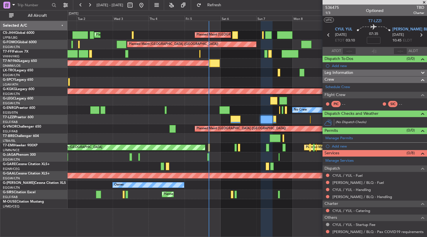
click at [225, 118] on div "Owner" at bounding box center [248, 119] width 360 height 9
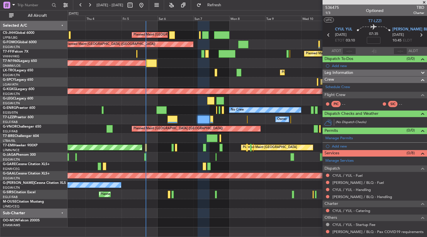
click at [226, 119] on div "Owner" at bounding box center [248, 119] width 360 height 9
click at [198, 213] on div at bounding box center [248, 213] width 360 height 9
click at [184, 45] on div "Planned Maint [GEOGRAPHIC_DATA] ([GEOGRAPHIC_DATA])" at bounding box center [248, 44] width 360 height 9
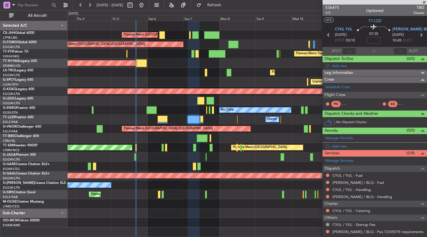
click at [172, 46] on div "Planned Maint [GEOGRAPHIC_DATA] ([GEOGRAPHIC_DATA])" at bounding box center [248, 44] width 360 height 9
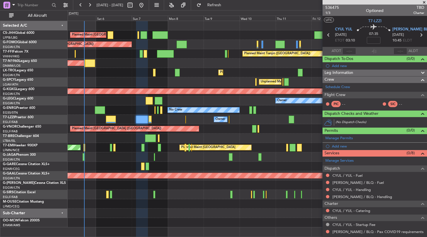
click at [185, 64] on div "Planned Maint [GEOGRAPHIC_DATA] ([GEOGRAPHIC_DATA])" at bounding box center [248, 63] width 360 height 9
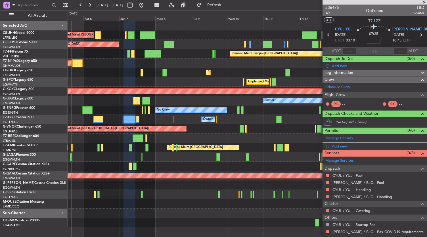
click at [138, 44] on div "Planned Maint [GEOGRAPHIC_DATA] ([GEOGRAPHIC_DATA])" at bounding box center [248, 44] width 360 height 9
click at [151, 46] on div "Planned Maint [GEOGRAPHIC_DATA] ([GEOGRAPHIC_DATA])" at bounding box center [248, 44] width 360 height 9
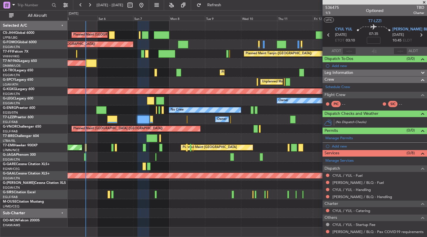
click at [278, 38] on div "Owner Planned Maint Paris (Le Bourget) Planned Maint Paris (Le Bourget) Planned…" at bounding box center [248, 124] width 360 height 206
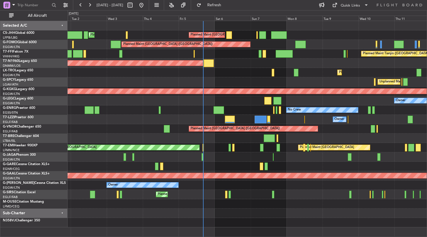
click at [124, 121] on div "Owner" at bounding box center [248, 119] width 360 height 9
click at [114, 126] on div "Planned Maint Paris (Le Bourget) Planned Maint London (Luton) Owner Planned Mai…" at bounding box center [248, 124] width 360 height 206
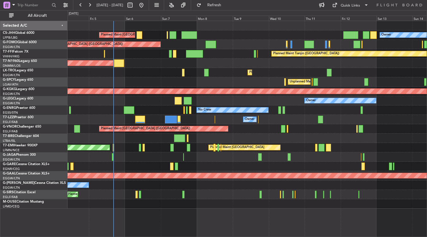
click at [141, 162] on div at bounding box center [248, 166] width 360 height 9
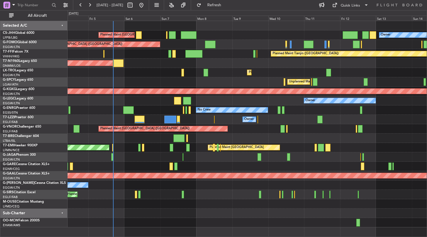
click at [211, 149] on div "Planned Maint Paris (Le Bourget) Owner Planned Maint London (Luton) Planned Mai…" at bounding box center [248, 124] width 360 height 206
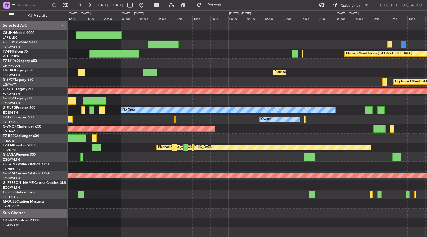
click at [273, 197] on div at bounding box center [248, 194] width 360 height 9
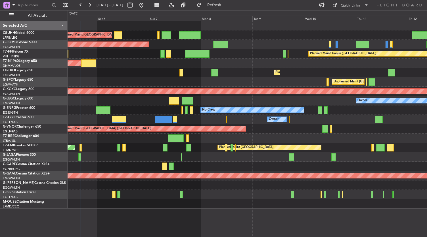
click at [184, 197] on div "Planned Maint [GEOGRAPHIC_DATA] ([GEOGRAPHIC_DATA])" at bounding box center [248, 194] width 360 height 9
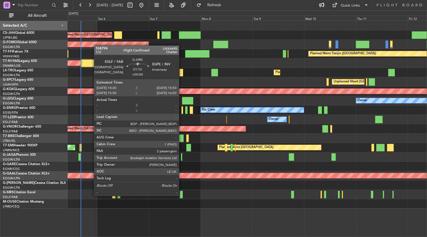
click at [182, 195] on div at bounding box center [181, 195] width 3 height 8
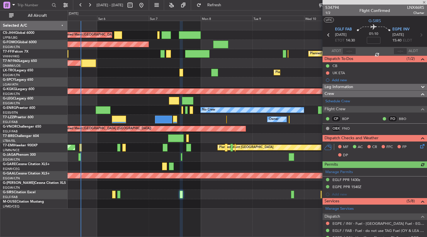
scroll to position [115, 0]
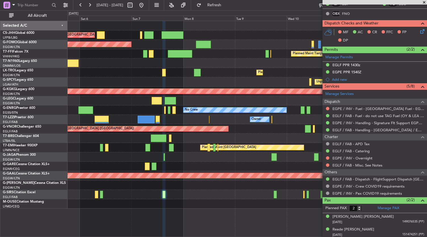
click at [216, 169] on div at bounding box center [248, 166] width 360 height 9
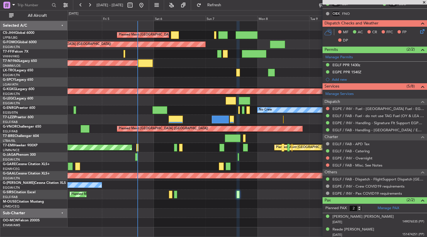
click at [196, 157] on div at bounding box center [248, 156] width 360 height 9
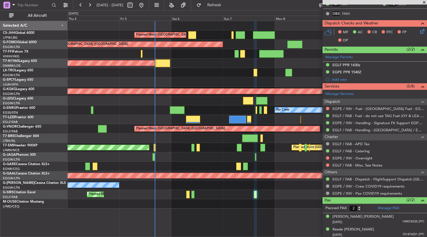
click at [143, 122] on div "Planned Maint Paris (Le Bourget) Planned Maint London (Luton) Planned Maint Lon…" at bounding box center [248, 115] width 360 height 188
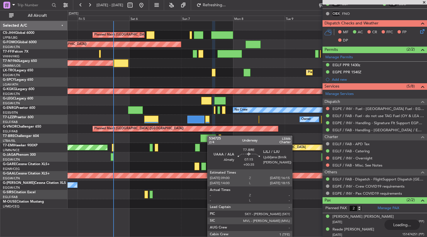
click at [177, 134] on div at bounding box center [248, 138] width 360 height 9
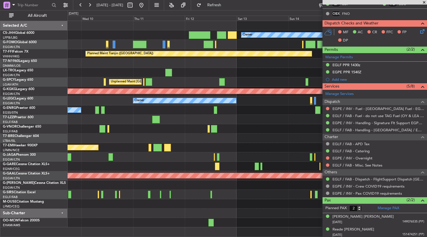
click at [53, 80] on div "Owner Planned Maint Paris (Le Bourget) Planned Maint Tianjin (Binhai) Planned M…" at bounding box center [213, 123] width 427 height 227
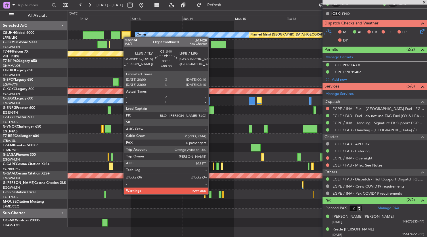
click at [126, 37] on div "Owner Planned Maint Paris (Le Bourget) Planned Maint Tianjin (Binhai) Unplanned…" at bounding box center [248, 124] width 360 height 206
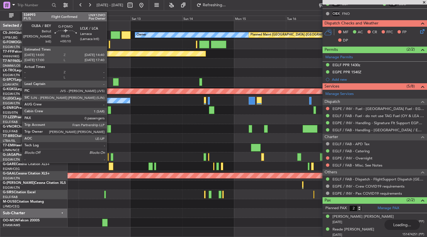
click at [110, 45] on div at bounding box center [110, 45] width 2 height 8
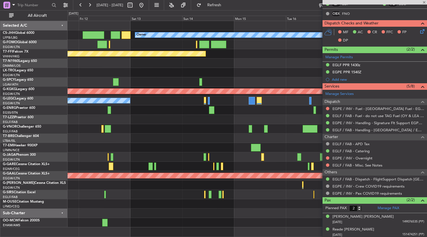
type input "+00:10"
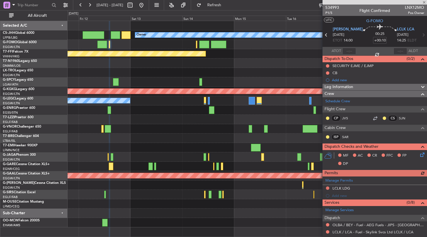
scroll to position [76, 0]
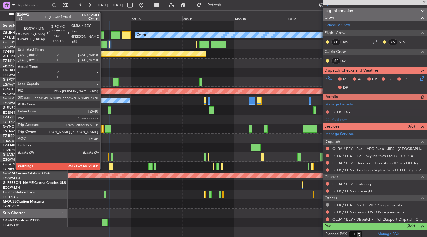
click at [103, 46] on div at bounding box center [101, 45] width 9 height 8
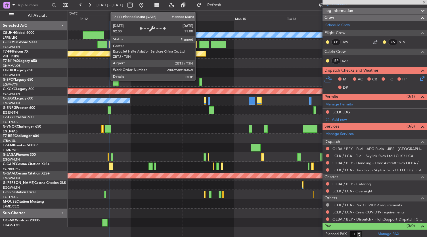
type input "1"
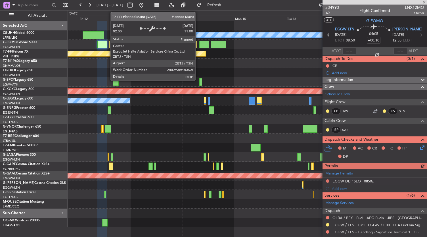
scroll to position [75, 0]
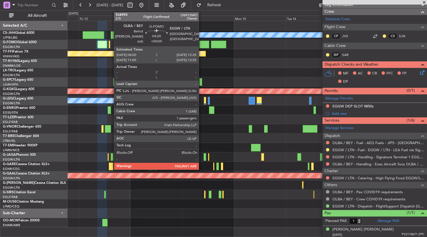
click at [202, 46] on div at bounding box center [204, 45] width 10 height 8
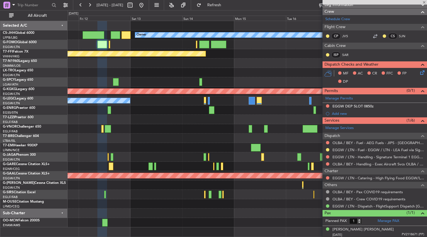
type input "+00:05"
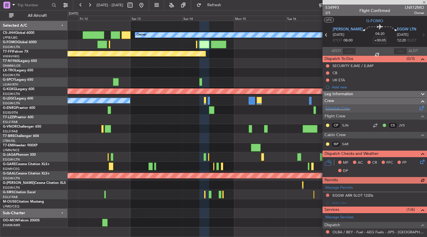
scroll to position [89, 0]
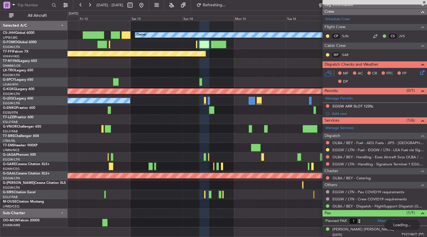
click at [182, 119] on div at bounding box center [248, 119] width 360 height 9
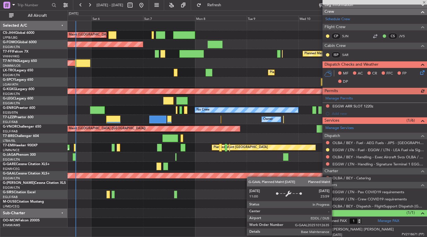
click at [251, 177] on div "Planned Maint Paris (Le Bourget) Owner Planned Maint London (Luton) Planned Mai…" at bounding box center [248, 124] width 360 height 206
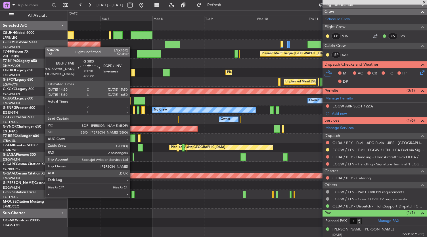
click at [133, 197] on div at bounding box center [133, 195] width 3 height 8
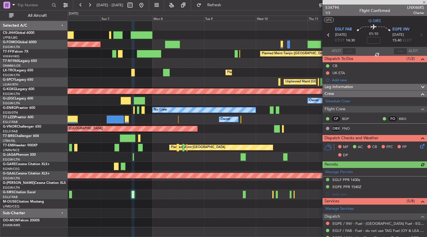
scroll to position [115, 0]
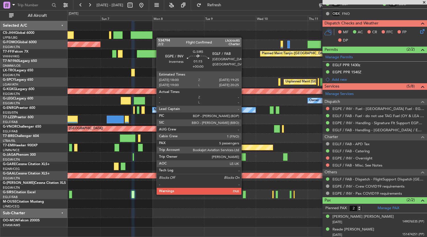
click at [244, 194] on div at bounding box center [244, 195] width 3 height 8
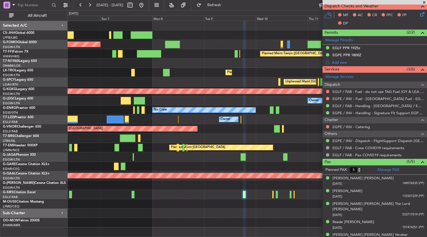
scroll to position [82, 0]
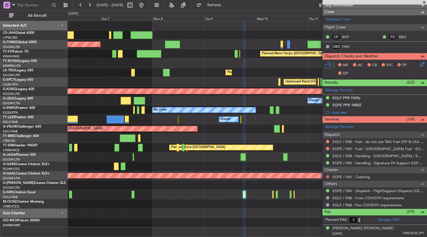
click at [327, 176] on button at bounding box center [327, 176] width 3 height 3
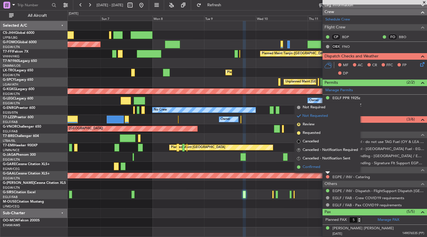
click at [306, 169] on span "Confirmed" at bounding box center [312, 167] width 18 height 6
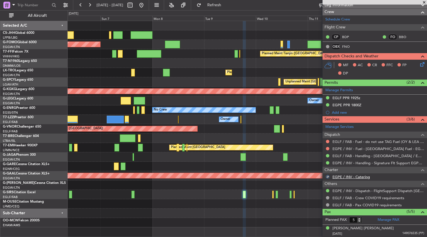
click at [365, 177] on link "EGPE / INV - Catering" at bounding box center [352, 176] width 38 height 5
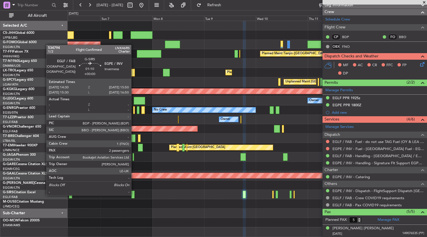
click at [134, 195] on div at bounding box center [133, 195] width 3 height 8
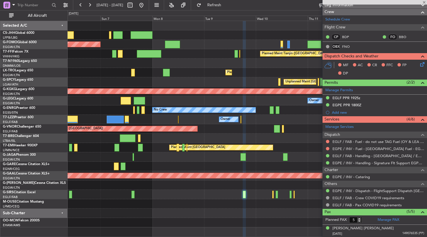
type input "2"
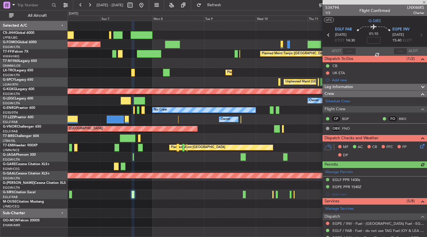
scroll to position [115, 0]
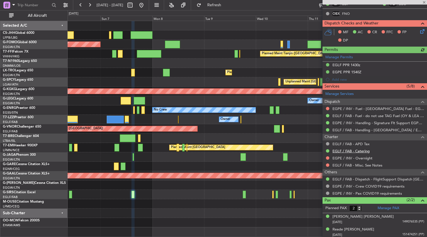
click at [351, 150] on link "EGLF / FAB - Catering" at bounding box center [351, 151] width 37 height 5
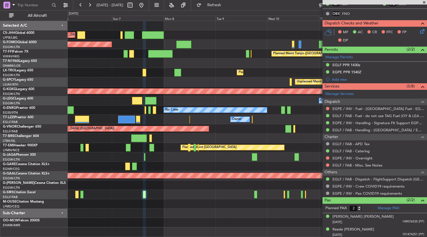
click at [183, 218] on div "Planned Maint Paris (Le Bourget) Owner Planned Maint London (Luton) Planned Mai…" at bounding box center [248, 124] width 360 height 206
click at [347, 93] on link "Manage Services" at bounding box center [340, 94] width 28 height 6
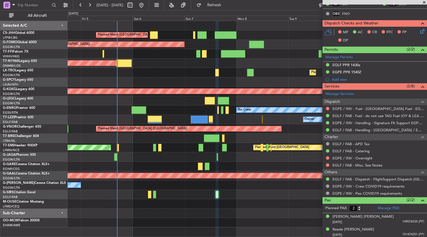
click at [192, 207] on div "Planned Maint Paris (Le Bourget) Owner Planned Maint London (Luton) Planned Mai…" at bounding box center [248, 124] width 360 height 206
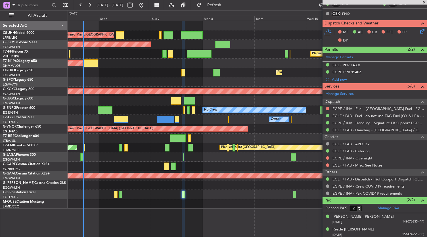
click at [188, 203] on div at bounding box center [248, 203] width 360 height 9
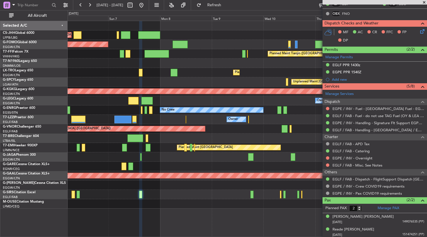
click at [159, 199] on div "Planned Maint Paris (Le Bourget) Owner Planned Maint London (Luton) Planned Mai…" at bounding box center [248, 115] width 360 height 188
